Goal: Task Accomplishment & Management: Manage account settings

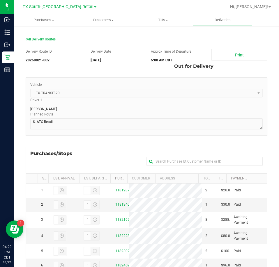
scroll to position [4, 0]
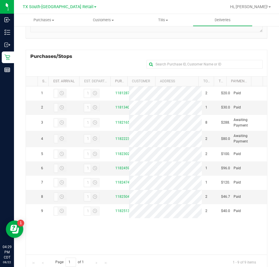
scroll to position [116, 0]
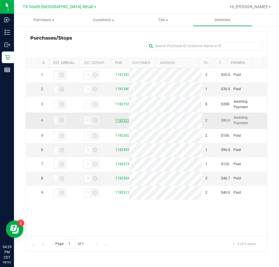
click at [123, 123] on link "11822235" at bounding box center [123, 120] width 16 height 4
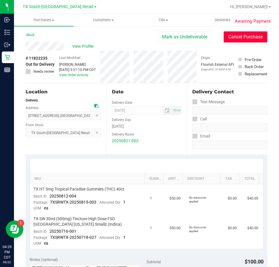
click at [254, 38] on button "Cancel Purchase" at bounding box center [246, 36] width 44 height 11
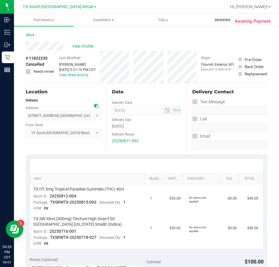
click at [215, 20] on span "Deliveries" at bounding box center [223, 19] width 32 height 5
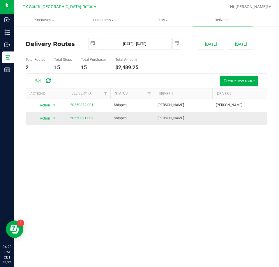
click at [82, 118] on link "20250821-002" at bounding box center [81, 118] width 23 height 4
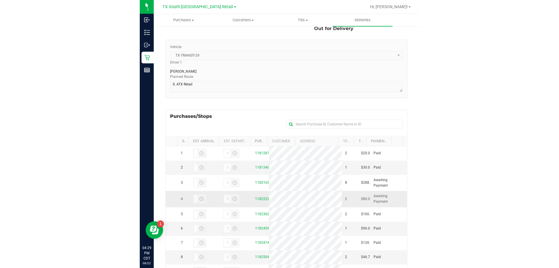
scroll to position [116, 0]
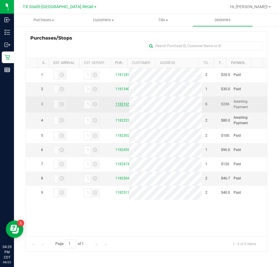
click at [116, 106] on link "11821652" at bounding box center [123, 104] width 16 height 4
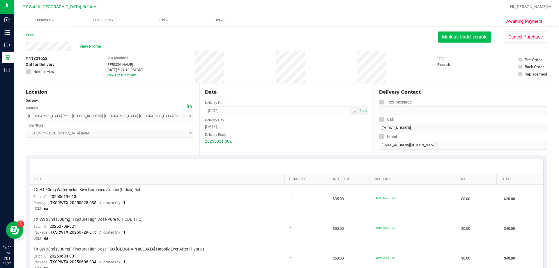
click at [279, 38] on button "Mark as Undeliverable" at bounding box center [464, 36] width 53 height 11
click at [279, 38] on button "Mark as Packed" at bounding box center [469, 36] width 44 height 11
click at [279, 37] on button "Send Back to Created" at bounding box center [466, 36] width 52 height 11
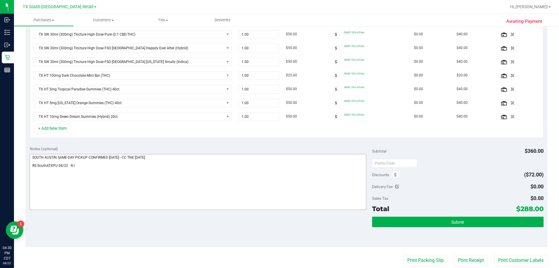
scroll to position [175, 0]
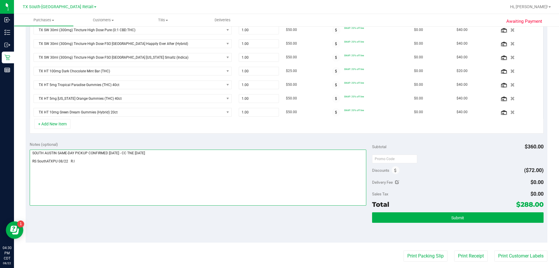
click at [102, 161] on textarea at bounding box center [198, 177] width 337 height 56
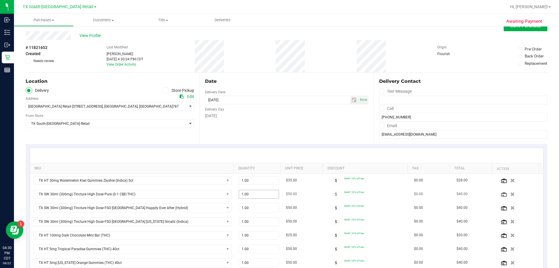
scroll to position [0, 0]
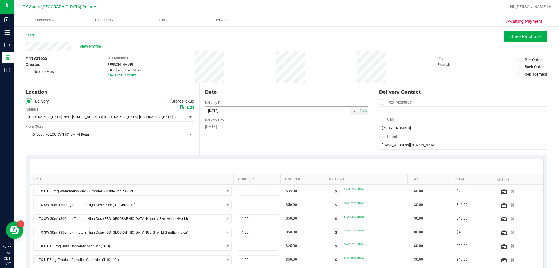
click at [279, 112] on span "select" at bounding box center [354, 110] width 5 height 5
type textarea "SOUTH AUSTIN SAME-DAY PICKUP CONFIRMED 8/21/25 - CC TNE 08/21/2025 RS SouthATXP…"
click at [259, 170] on link "23" at bounding box center [260, 169] width 8 height 9
type input "08/23/2025"
click at [279, 35] on span "Save Purchase" at bounding box center [525, 37] width 31 height 6
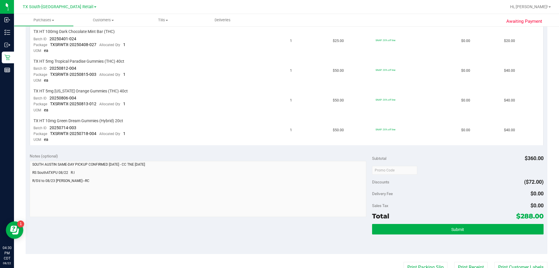
scroll to position [320, 0]
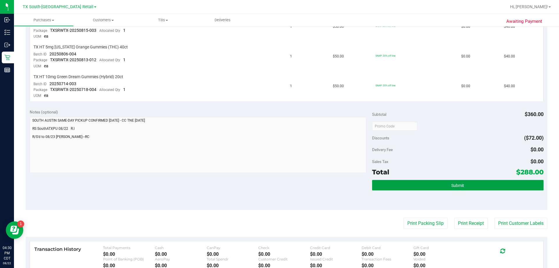
click at [279, 188] on button "Submit" at bounding box center [457, 185] width 171 height 10
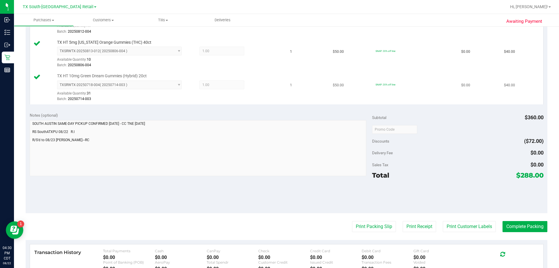
scroll to position [349, 0]
click at [279, 227] on button "Complete Packing" at bounding box center [525, 225] width 45 height 11
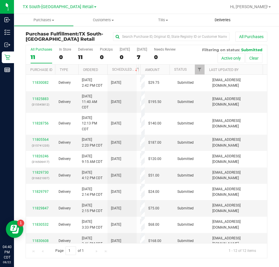
click at [226, 23] on uib-tab-heading "Deliveries" at bounding box center [223, 20] width 60 height 12
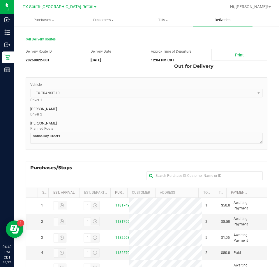
scroll to position [116, 0]
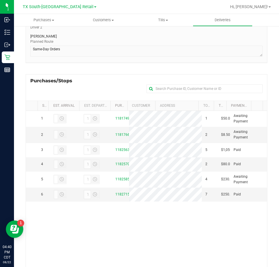
scroll to position [87, 0]
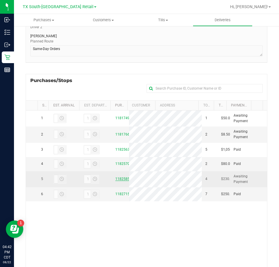
click at [119, 181] on link "11825852" at bounding box center [123, 179] width 16 height 4
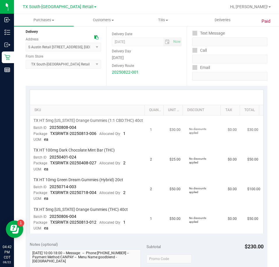
scroll to position [87, 0]
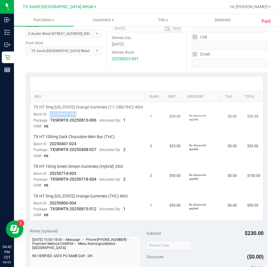
drag, startPoint x: 78, startPoint y: 113, endPoint x: 47, endPoint y: 116, distance: 31.3
click at [47, 116] on td "TX HT 5mg [US_STATE] Orange Gummies (1:1 CBD:THC) 40ct Batch ID 20250808-004 Pa…" at bounding box center [88, 117] width 117 height 30
drag, startPoint x: 86, startPoint y: 141, endPoint x: 47, endPoint y: 146, distance: 39.3
click at [47, 146] on td "TX HT 100mg Dark Chocolate Mint Bar (THC) Batch ID 20250401-024 Package TXSRWTX…" at bounding box center [88, 147] width 117 height 30
drag, startPoint x: 79, startPoint y: 174, endPoint x: 49, endPoint y: 174, distance: 29.7
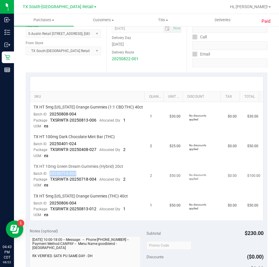
click at [49, 174] on td "TX HT 10mg Green Dream Gummies (Hybrid) 20ct Batch ID 20250714-003 Package TXSR…" at bounding box center [88, 177] width 117 height 30
drag, startPoint x: 79, startPoint y: 203, endPoint x: 49, endPoint y: 202, distance: 30.3
click at [49, 202] on td "TX HT 5mg [US_STATE] Orange Gummies (THC) 40ct Batch ID 20250806-004 Package TX…" at bounding box center [88, 205] width 117 height 29
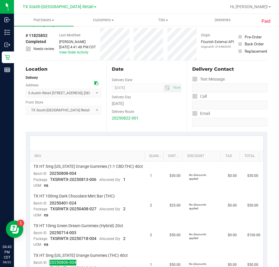
scroll to position [0, 0]
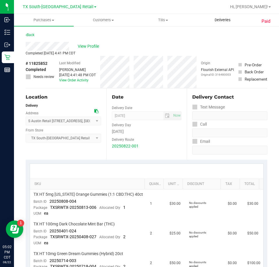
click at [215, 18] on span "Deliveries" at bounding box center [223, 19] width 32 height 5
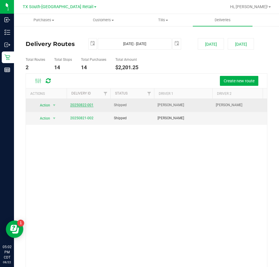
click at [88, 104] on link "20250822-001" at bounding box center [81, 105] width 23 height 4
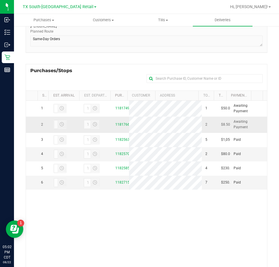
scroll to position [116, 0]
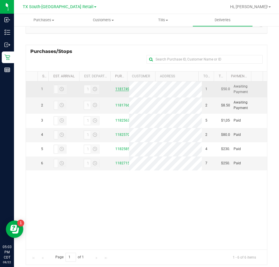
click at [115, 90] on link "11817498" at bounding box center [123, 89] width 16 height 4
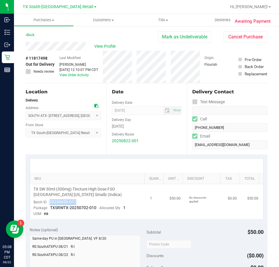
drag, startPoint x: 82, startPoint y: 201, endPoint x: 45, endPoint y: 204, distance: 36.2
click at [45, 204] on td "TX SW 30ml (300mg) Tincture High Dose FSO [GEOGRAPHIC_DATA] [US_STATE] Smallz (…" at bounding box center [88, 201] width 117 height 35
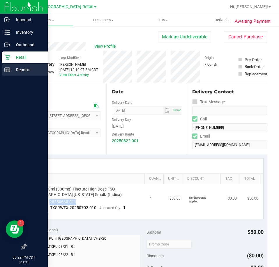
click at [25, 72] on p "Reports" at bounding box center [27, 69] width 35 height 7
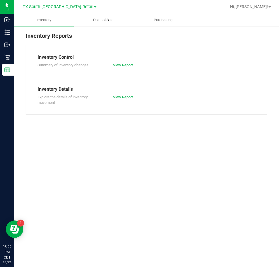
click at [97, 23] on uib-tab-heading "Point of Sale" at bounding box center [103, 20] width 59 height 12
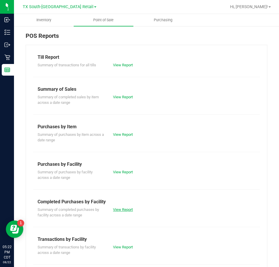
click at [129, 210] on link "View Report" at bounding box center [123, 210] width 20 height 4
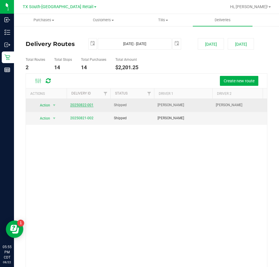
click at [90, 106] on link "20250822-001" at bounding box center [81, 105] width 23 height 4
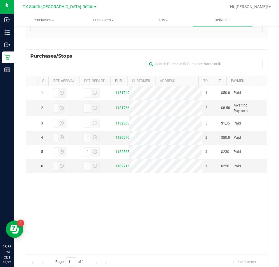
scroll to position [116, 0]
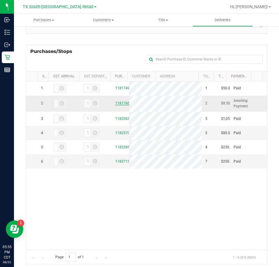
click at [115, 105] on link "11817661" at bounding box center [123, 103] width 16 height 4
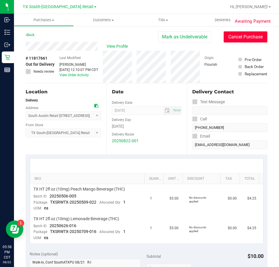
click at [249, 40] on button "Cancel Purchase" at bounding box center [246, 36] width 44 height 11
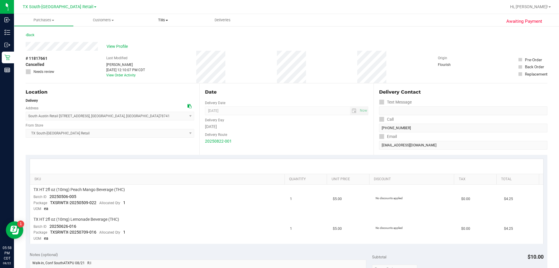
click at [163, 20] on span "Tills" at bounding box center [163, 19] width 59 height 5
click at [161, 36] on span "Manage tills" at bounding box center [152, 35] width 39 height 5
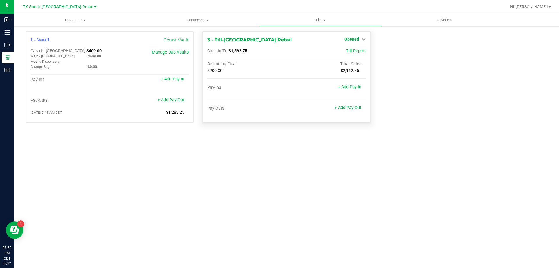
click at [279, 38] on span "Opened" at bounding box center [351, 39] width 15 height 5
click at [279, 52] on link "Close Till" at bounding box center [352, 51] width 16 height 5
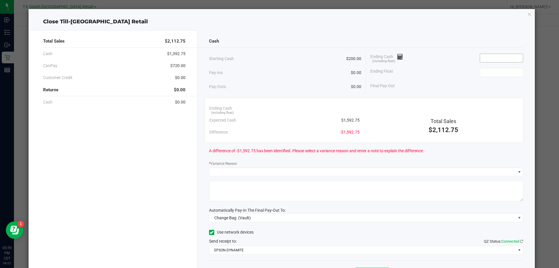
click at [279, 60] on input at bounding box center [501, 58] width 43 height 8
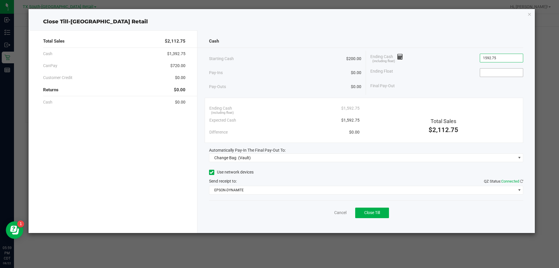
type input "$1,592.75"
click at [279, 72] on input at bounding box center [501, 72] width 43 height 8
type input "$200.00"
click at [215, 175] on label "Use network devices" at bounding box center [231, 172] width 45 height 6
click at [0, 0] on input "Use network devices" at bounding box center [0, 0] width 0 height 0
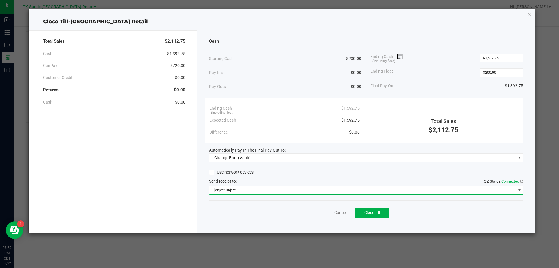
click at [229, 188] on span "[object Object]" at bounding box center [362, 190] width 307 height 8
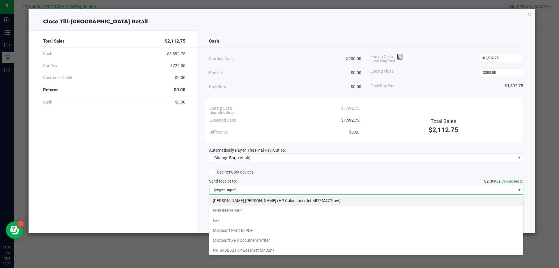
scroll to position [9, 314]
click at [234, 209] on li "EPSON-RECEIPT" at bounding box center [366, 210] width 314 height 10
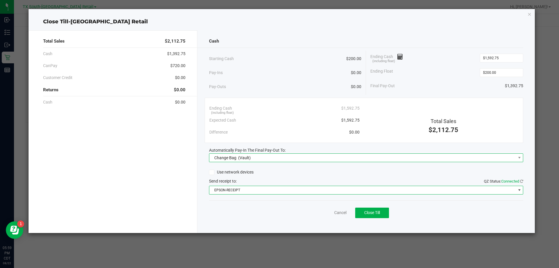
click at [253, 160] on span "Change Bag (Vault)" at bounding box center [362, 157] width 307 height 8
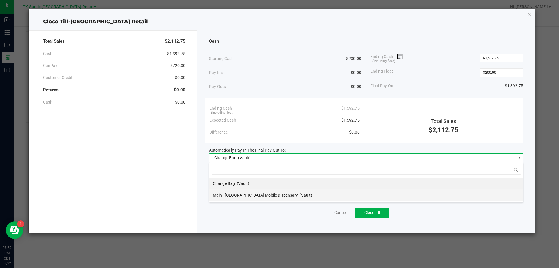
click at [239, 196] on span "Main - TX Mobile Dispensary" at bounding box center [255, 194] width 85 height 5
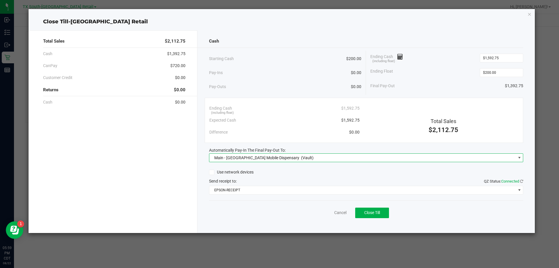
click at [261, 213] on div "Cancel Close Till" at bounding box center [366, 211] width 314 height 22
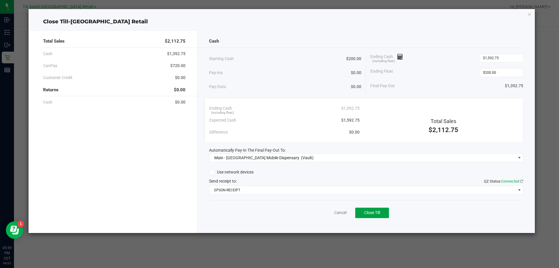
click at [279, 216] on button "Close Till" at bounding box center [372, 212] width 34 height 10
click at [279, 210] on link "Dismiss" at bounding box center [328, 212] width 14 height 6
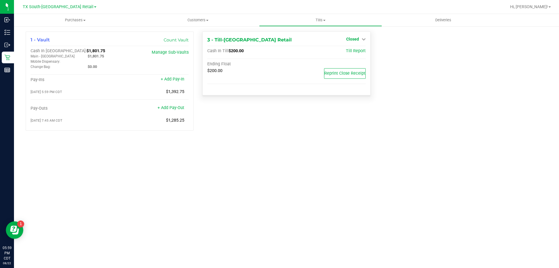
click at [279, 38] on span "Closed" at bounding box center [352, 39] width 13 height 5
click at [279, 51] on link "Open Till" at bounding box center [352, 51] width 15 height 5
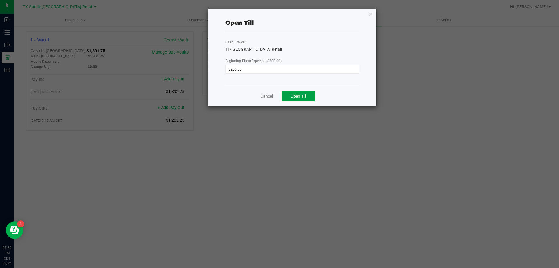
click at [279, 96] on span "Open Till" at bounding box center [298, 96] width 15 height 5
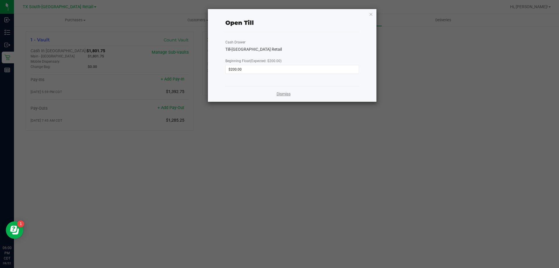
click at [279, 95] on link "Dismiss" at bounding box center [284, 94] width 14 height 6
